Goal: Task Accomplishment & Management: Use online tool/utility

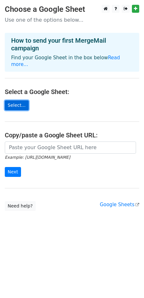
click at [14, 100] on link "Select..." at bounding box center [17, 105] width 24 height 10
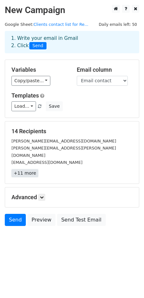
click at [22, 169] on link "+11 more" at bounding box center [24, 173] width 27 height 8
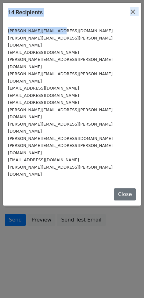
drag, startPoint x: 58, startPoint y: 32, endPoint x: -5, endPoint y: 29, distance: 63.2
click at [0, 29] on html "New Campaign Daily emails left: 50 Google Sheet: Clients contact list for Re...…" at bounding box center [72, 149] width 144 height 298
click at [82, 33] on div "henry.boon@toyota.co.nz" at bounding box center [72, 30] width 128 height 7
drag, startPoint x: 58, startPoint y: 31, endPoint x: 9, endPoint y: 30, distance: 49.1
click at [9, 30] on div "henry.boon@toyota.co.nz" at bounding box center [72, 30] width 128 height 7
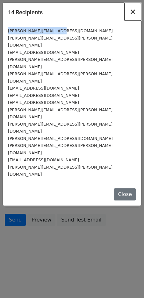
click at [135, 14] on span "×" at bounding box center [133, 11] width 6 height 9
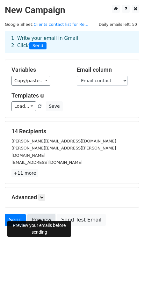
click at [42, 214] on link "Preview" at bounding box center [41, 220] width 28 height 12
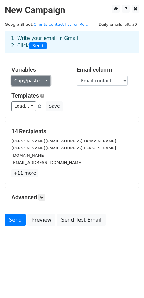
click at [40, 83] on link "Copy/paste..." at bounding box center [30, 81] width 39 height 10
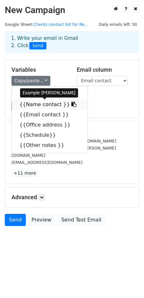
click at [39, 103] on link "{{Name contact }}" at bounding box center [50, 104] width 76 height 10
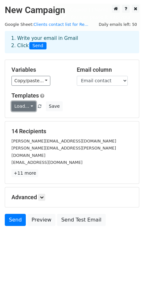
click at [28, 111] on link "Load..." at bounding box center [23, 106] width 25 height 10
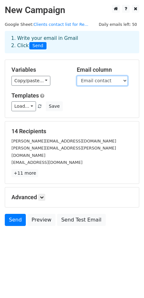
click at [123, 81] on select "Business Name Name contact Email contact Office address Schedule Other notes" at bounding box center [102, 81] width 51 height 10
click at [77, 76] on select "Business Name Name contact Email contact Office address Schedule Other notes" at bounding box center [102, 81] width 51 height 10
click at [41, 194] on link at bounding box center [41, 197] width 7 height 7
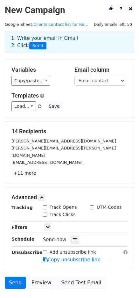
click at [47, 205] on input "Track Opens" at bounding box center [45, 207] width 4 height 4
checkbox input "true"
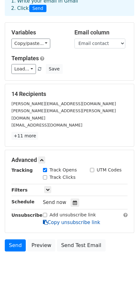
scroll to position [38, 0]
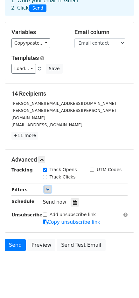
click at [49, 187] on icon at bounding box center [48, 189] width 4 height 4
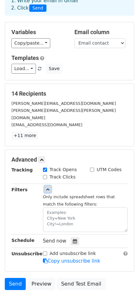
click at [49, 187] on icon at bounding box center [48, 189] width 4 height 4
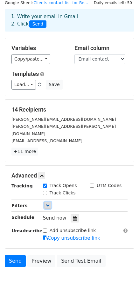
scroll to position [0, 0]
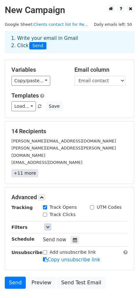
click at [25, 169] on link "+11 more" at bounding box center [24, 173] width 27 height 8
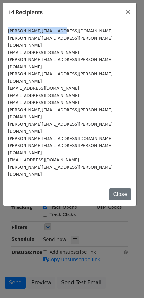
drag, startPoint x: 43, startPoint y: 29, endPoint x: 0, endPoint y: 29, distance: 42.7
click at [0, 29] on div "14 Recipients × henry.boon@toyota.co.nz michelle.allan@wsp.com piet.strulik@fir…" at bounding box center [72, 149] width 144 height 298
drag, startPoint x: 41, startPoint y: 22, endPoint x: 61, endPoint y: 14, distance: 20.9
click at [41, 22] on div "henry.boon@toyota.co.nz michelle.allan@wsp.com piet.strulik@fireandemergency.nz…" at bounding box center [70, 102] width 134 height 161
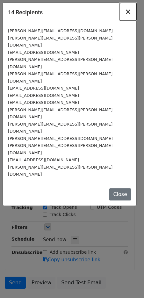
click at [125, 16] on button "×" at bounding box center [128, 12] width 17 height 18
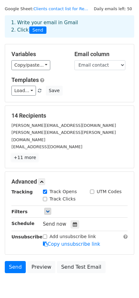
scroll to position [38, 0]
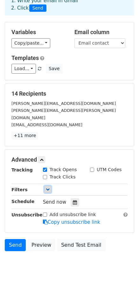
click at [48, 187] on icon at bounding box center [48, 189] width 4 height 4
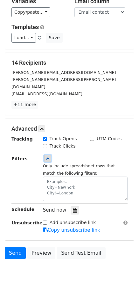
scroll to position [77, 0]
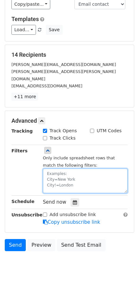
click at [73, 171] on textarea at bounding box center [85, 181] width 85 height 25
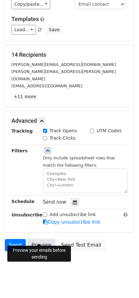
click at [38, 239] on link "Preview" at bounding box center [41, 245] width 28 height 12
click at [41, 239] on link "Preview" at bounding box center [41, 245] width 28 height 12
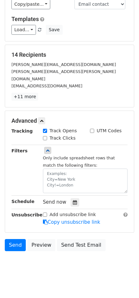
click at [45, 136] on input "Track Clicks" at bounding box center [45, 138] width 4 height 4
checkbox input "true"
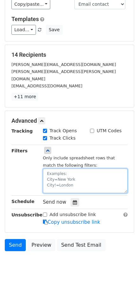
click at [73, 170] on textarea at bounding box center [85, 181] width 85 height 25
click at [75, 169] on textarea at bounding box center [85, 181] width 85 height 25
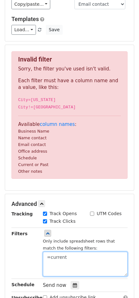
click at [47, 261] on textarea "=current" at bounding box center [85, 264] width 85 height 25
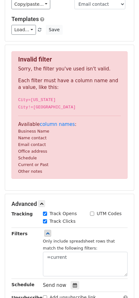
click at [43, 167] on small "Current or Past" at bounding box center [33, 164] width 31 height 5
drag, startPoint x: 50, startPoint y: 167, endPoint x: -6, endPoint y: 166, distance: 55.8
click at [0, 166] on html "New Campaign Daily emails left: 50 Google Sheet: Clients contact list for Re...…" at bounding box center [69, 155] width 139 height 465
copy small "Current or Past"
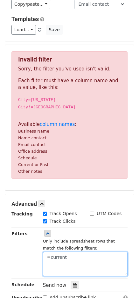
click at [48, 263] on textarea "=current" at bounding box center [85, 264] width 85 height 25
click at [48, 259] on textarea "=current" at bounding box center [85, 264] width 85 height 25
paste textarea "Current or Past"
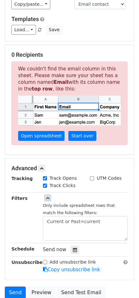
click at [84, 188] on div "Track Clicks" at bounding box center [61, 186] width 47 height 8
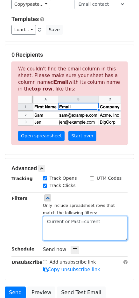
click at [78, 222] on textarea "Current or Past=current" at bounding box center [85, 228] width 85 height 25
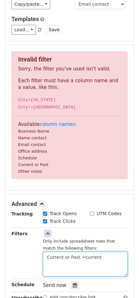
click at [83, 262] on textarea "Current or Past =current" at bounding box center [85, 264] width 85 height 25
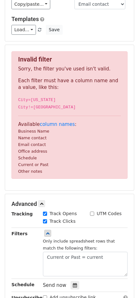
scroll to position [51, 0]
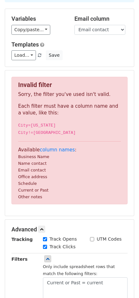
click at [87, 260] on body "New Campaign Daily emails left: 50 Google Sheet: Clients contact list for Re...…" at bounding box center [69, 171] width 139 height 434
drag, startPoint x: 91, startPoint y: 170, endPoint x: 87, endPoint y: 179, distance: 9.5
click at [89, 170] on p "Available column names : Business Name Name contact Email contact Office addres…" at bounding box center [69, 174] width 103 height 54
click at [87, 285] on textarea "Current or Past = current" at bounding box center [85, 289] width 85 height 25
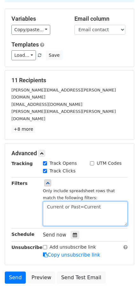
scroll to position [77, 0]
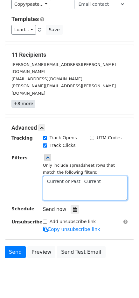
type textarea "Current or Past=Current"
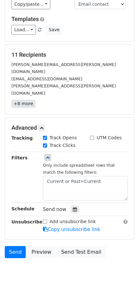
click at [24, 100] on link "+8 more" at bounding box center [23, 104] width 24 height 8
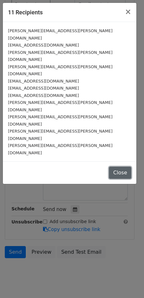
click at [119, 167] on button "Close" at bounding box center [120, 173] width 22 height 12
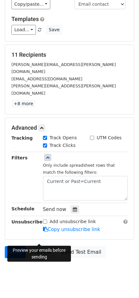
click at [44, 246] on link "Preview" at bounding box center [41, 252] width 28 height 12
click at [41, 246] on link "Preview" at bounding box center [41, 252] width 28 height 12
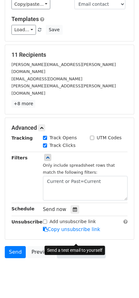
click at [80, 246] on link "Send Test Email" at bounding box center [81, 252] width 48 height 12
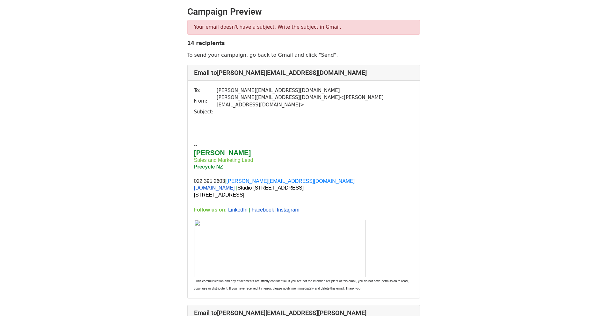
click at [271, 91] on td "henry.boon@toyota.co.nz" at bounding box center [315, 90] width 197 height 7
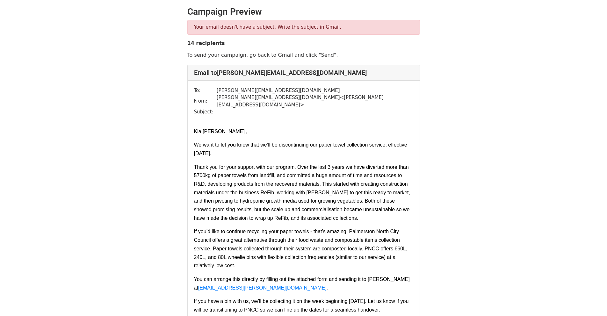
click at [289, 72] on h4 "Email to [PERSON_NAME][EMAIL_ADDRESS][DOMAIN_NAME]" at bounding box center [303, 73] width 219 height 8
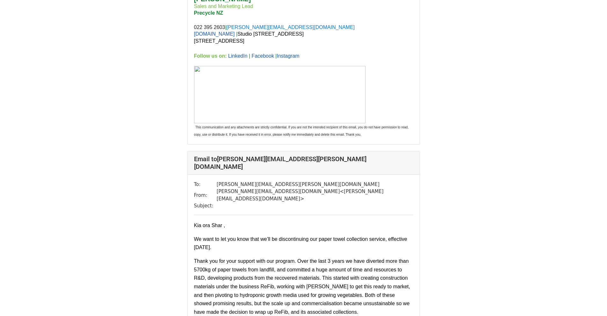
scroll to position [1818, 0]
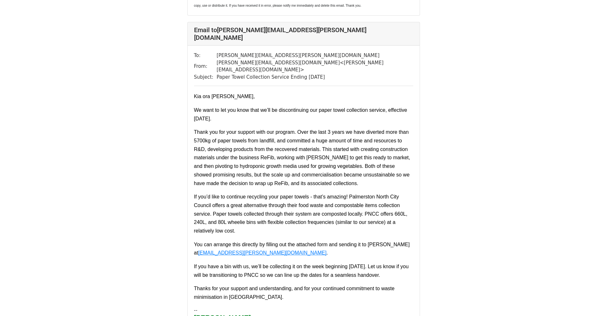
scroll to position [3537, 0]
